Goal: Book appointment/travel/reservation

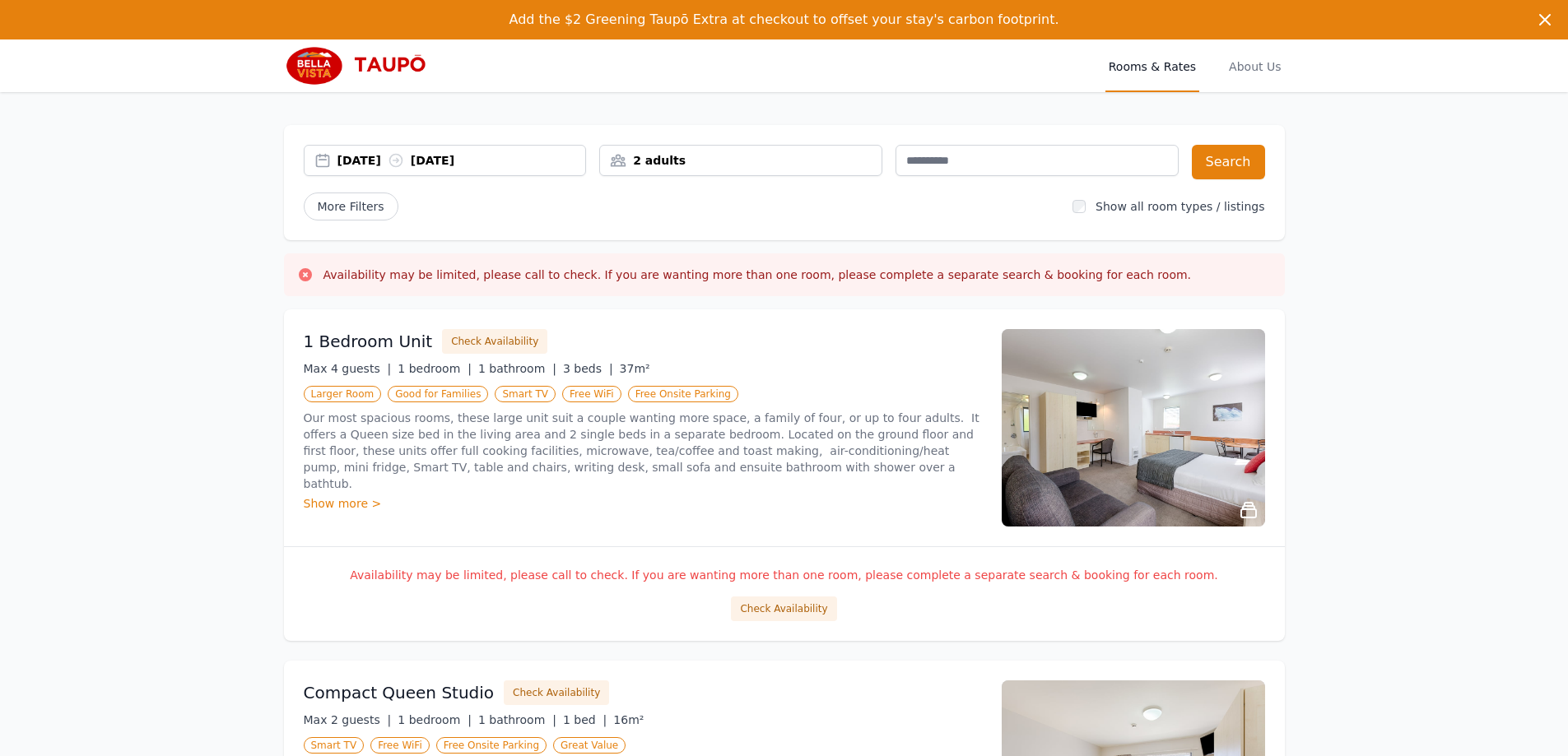
click at [440, 161] on div "[DATE] [DATE]" at bounding box center [461, 161] width 248 height 17
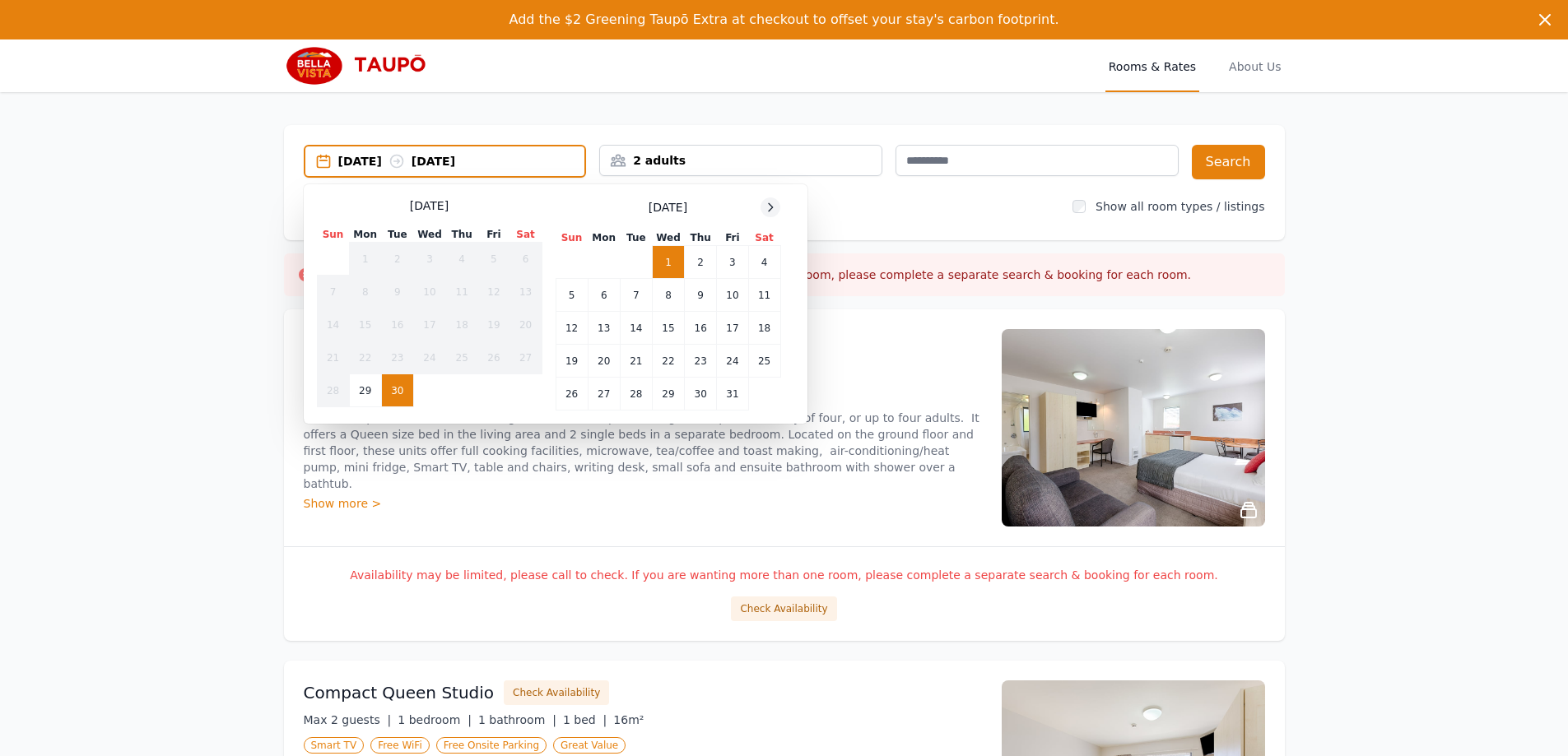
click at [767, 209] on div at bounding box center [770, 207] width 20 height 20
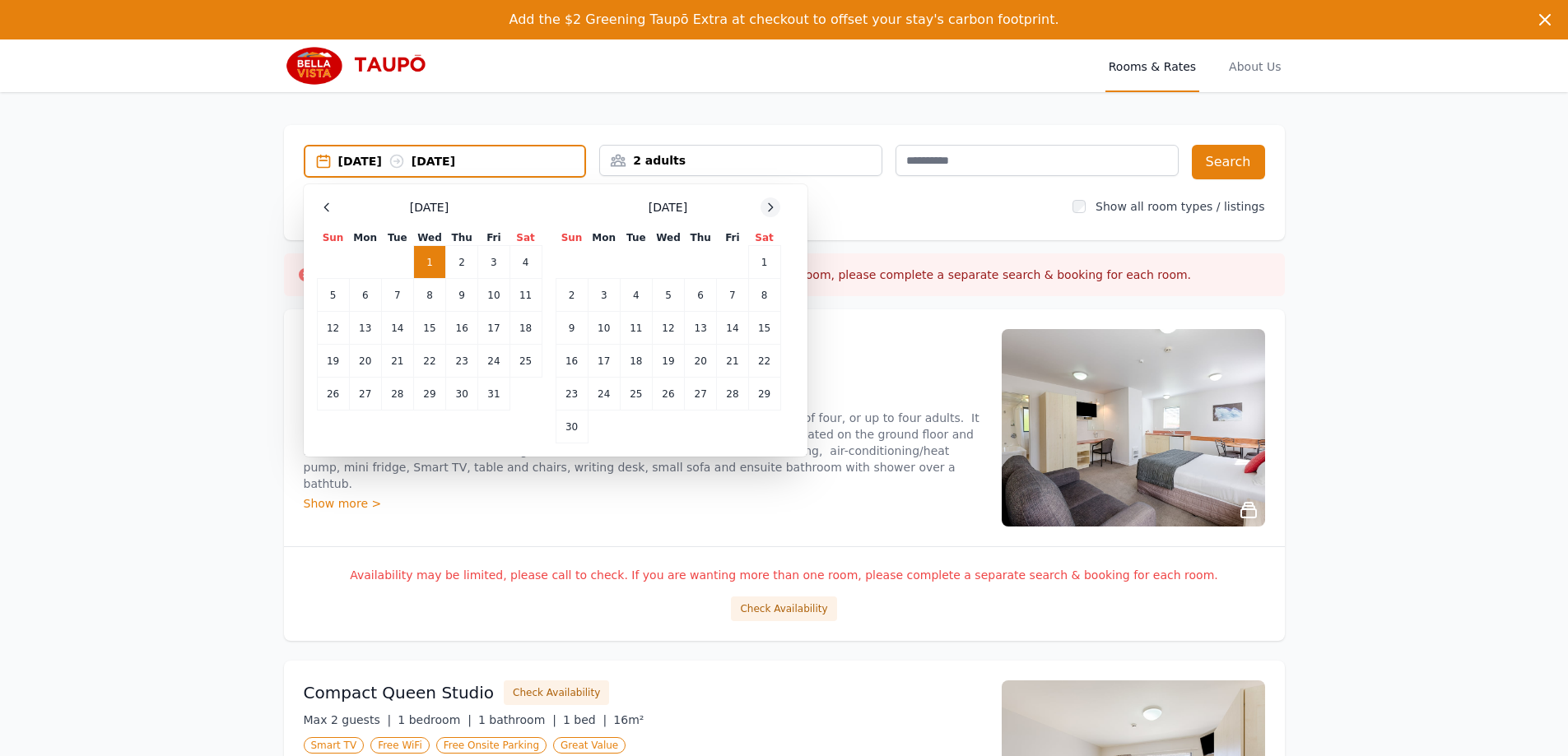
click at [768, 208] on icon at bounding box center [770, 207] width 13 height 13
click at [767, 208] on icon at bounding box center [770, 207] width 13 height 13
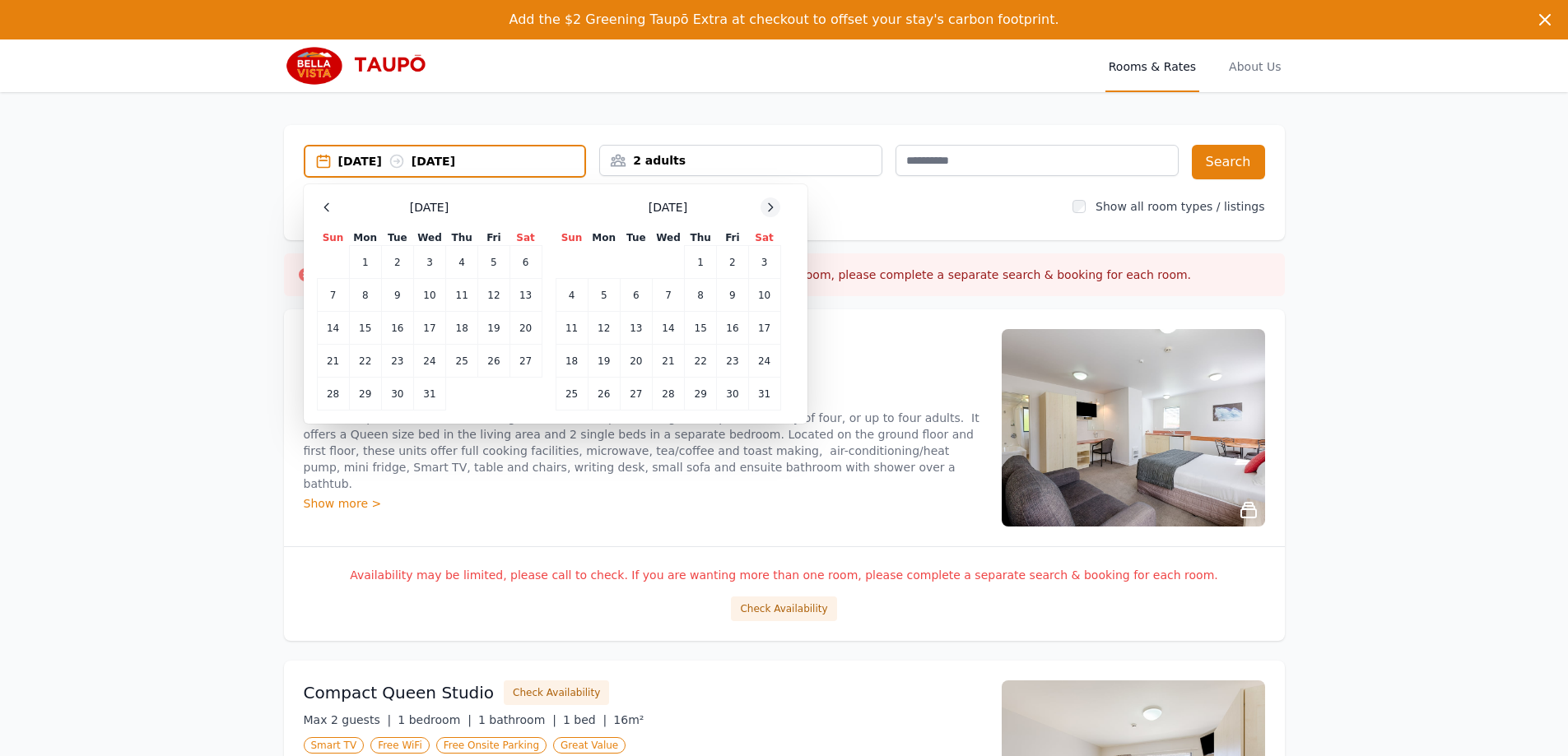
click at [764, 208] on icon at bounding box center [770, 207] width 13 height 13
click at [767, 208] on icon at bounding box center [770, 207] width 13 height 13
click at [495, 263] on td "6" at bounding box center [493, 262] width 31 height 33
click at [513, 263] on td "7" at bounding box center [526, 262] width 32 height 33
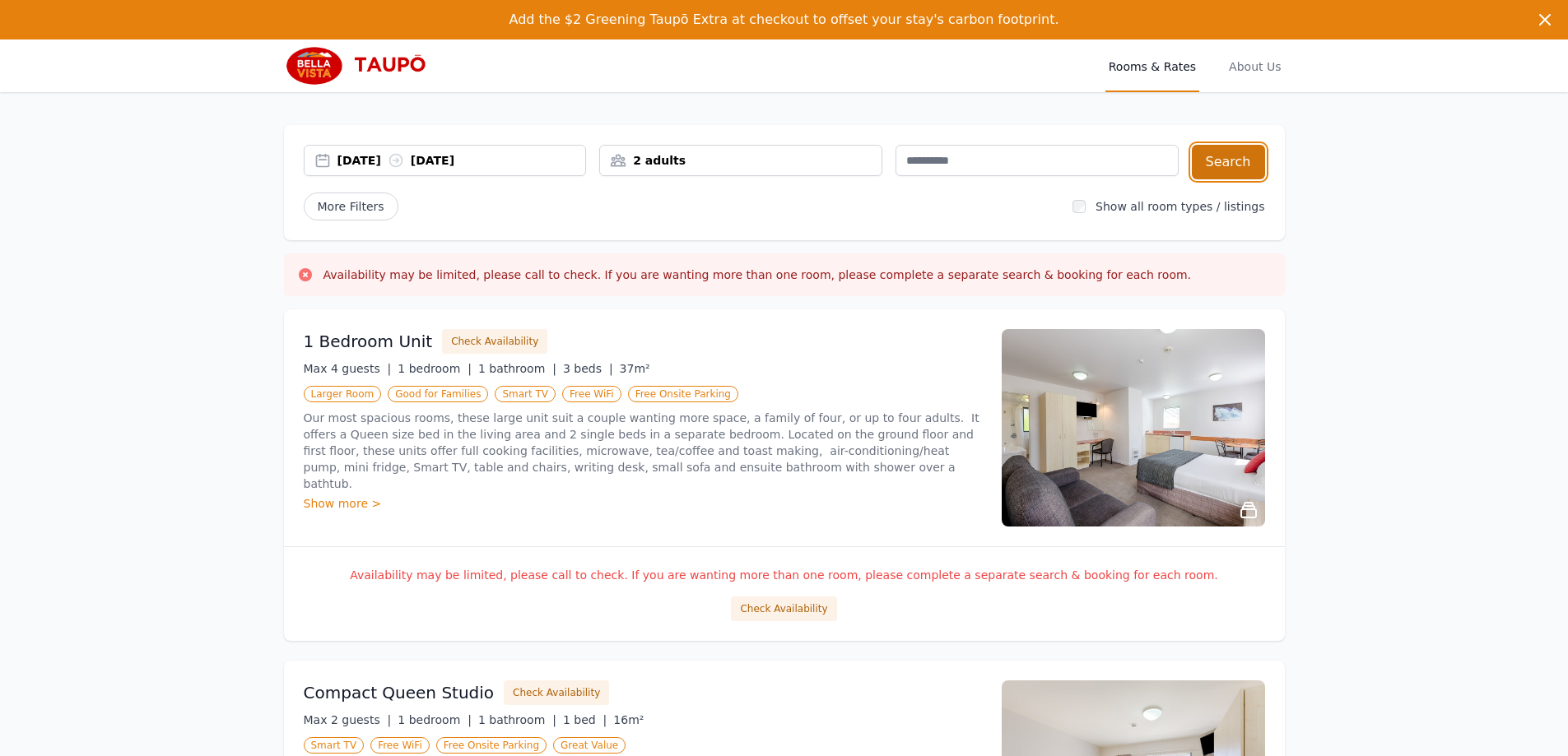
click at [1237, 157] on button "Search" at bounding box center [1228, 161] width 73 height 35
